Goal: Information Seeking & Learning: Learn about a topic

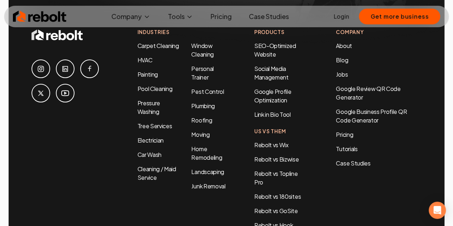
scroll to position [3328, 0]
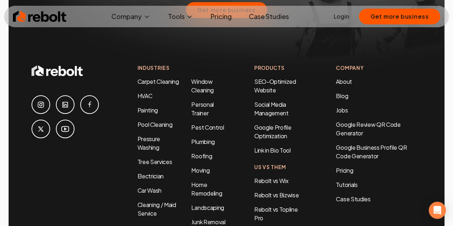
click at [152, 200] on link "Cleaning / Maid Service" at bounding box center [156, 208] width 39 height 16
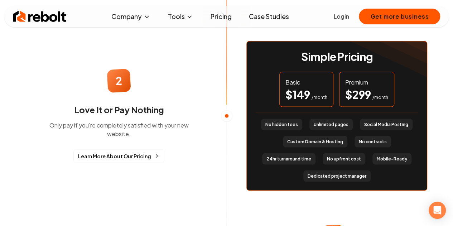
scroll to position [644, 0]
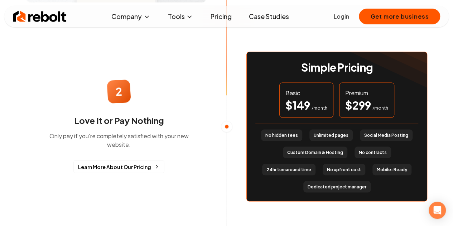
click at [373, 102] on div "$ 299 /month" at bounding box center [366, 104] width 43 height 13
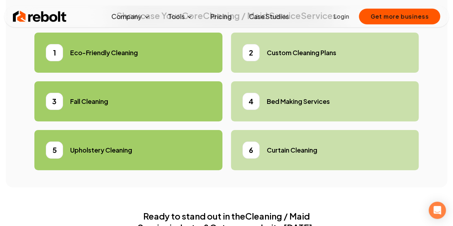
scroll to position [2183, 0]
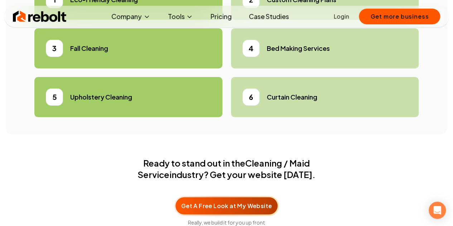
click at [99, 8] on div "1 Eco-Friendly Cleaning" at bounding box center [128, -1] width 165 height 17
click at [284, 76] on ul "1 Eco-Friendly Cleaning 2 Custom Cleaning Plans 3 Fall Cleaning 4 Bed Making Se…" at bounding box center [226, 48] width 384 height 137
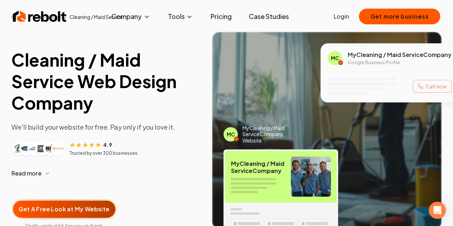
scroll to position [0, 0]
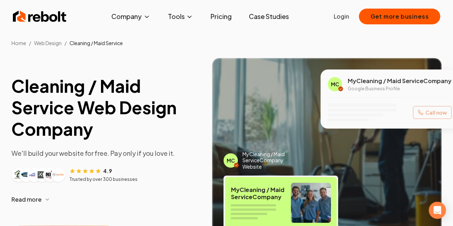
click at [228, 21] on link "Pricing" at bounding box center [220, 16] width 33 height 14
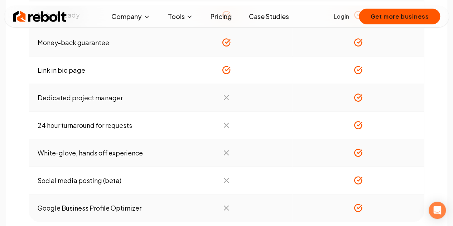
scroll to position [859, 0]
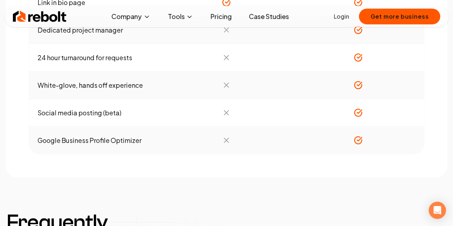
click at [362, 138] on icon at bounding box center [358, 140] width 9 height 9
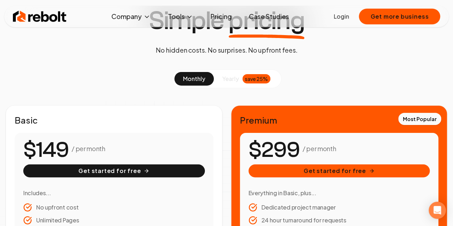
scroll to position [0, 0]
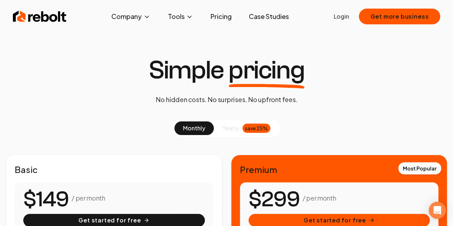
click at [222, 14] on link "Pricing" at bounding box center [220, 16] width 33 height 14
click at [267, 14] on link "Case Studies" at bounding box center [269, 16] width 52 height 14
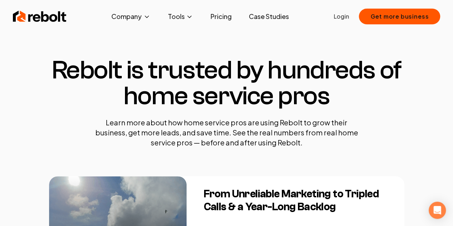
click at [223, 15] on link "Pricing" at bounding box center [220, 16] width 33 height 14
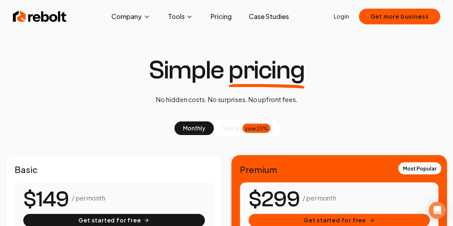
click at [177, 19] on button "Tools" at bounding box center [180, 16] width 37 height 14
click at [130, 18] on button "Company" at bounding box center [131, 16] width 50 height 14
click at [232, 15] on link "Pricing" at bounding box center [220, 16] width 33 height 14
click at [219, 16] on link "Pricing" at bounding box center [220, 16] width 33 height 14
click at [251, 18] on link "Case Studies" at bounding box center [269, 16] width 52 height 14
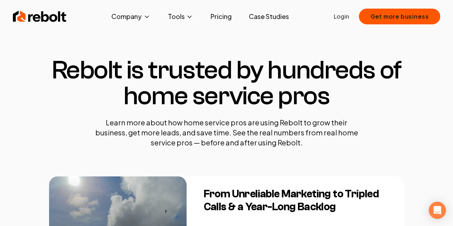
click at [218, 16] on link "Pricing" at bounding box center [220, 16] width 33 height 14
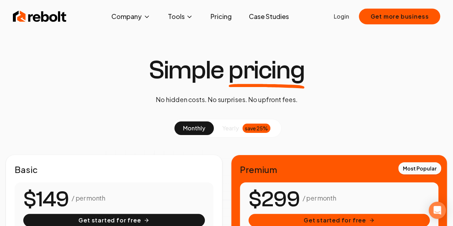
click at [216, 15] on link "Pricing" at bounding box center [220, 16] width 33 height 14
click at [223, 21] on link "Pricing" at bounding box center [220, 16] width 33 height 14
click at [224, 125] on span "yearly" at bounding box center [230, 128] width 16 height 9
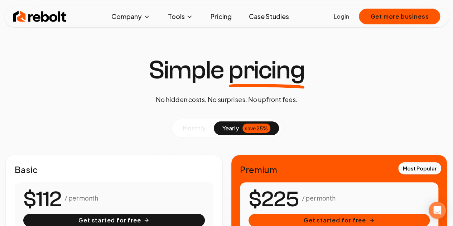
scroll to position [72, 0]
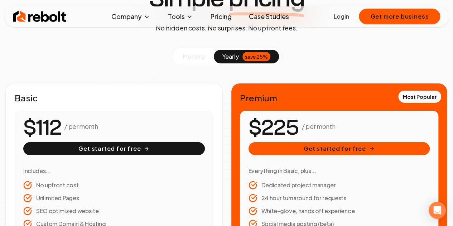
click at [203, 55] on span "monthly" at bounding box center [194, 57] width 22 height 8
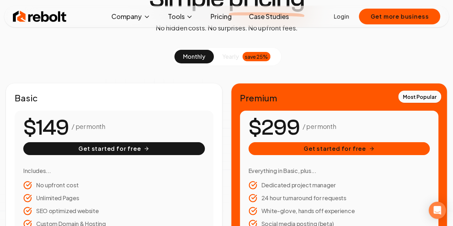
click at [209, 56] on span at bounding box center [193, 57] width 39 height 14
click at [222, 56] on span "yearly" at bounding box center [230, 56] width 16 height 9
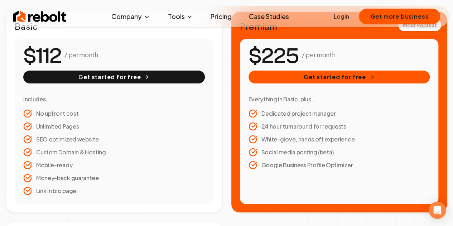
scroll to position [0, 0]
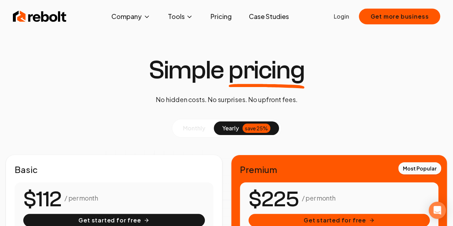
click at [219, 20] on link "Pricing" at bounding box center [220, 16] width 33 height 14
click at [185, 20] on button "Tools" at bounding box center [180, 16] width 37 height 14
click at [134, 40] on link "About" at bounding box center [131, 42] width 72 height 14
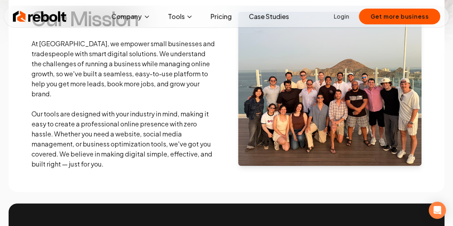
scroll to position [107, 0]
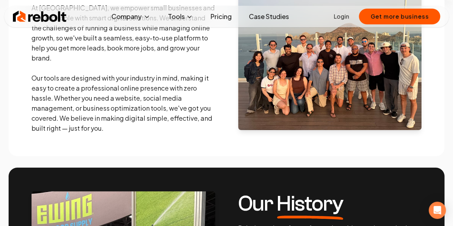
click at [292, 93] on img at bounding box center [330, 53] width 184 height 154
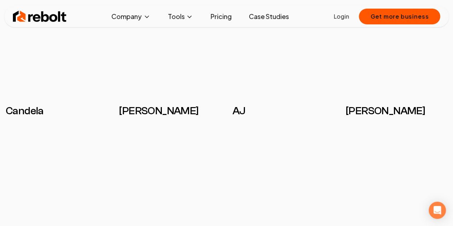
scroll to position [1396, 0]
